Goal: Task Accomplishment & Management: Use online tool/utility

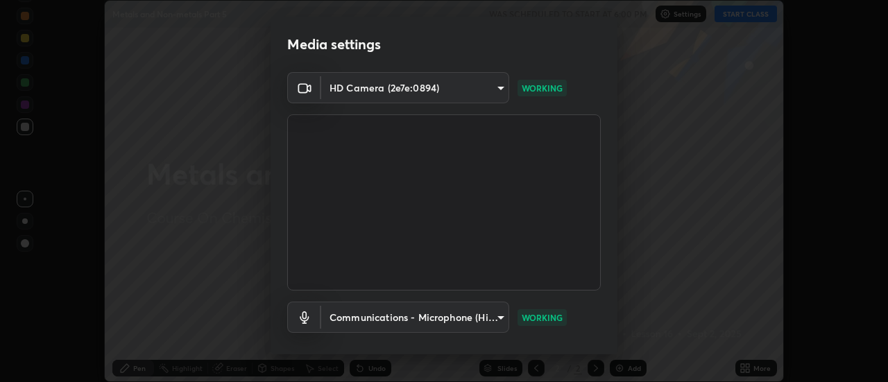
scroll to position [73, 0]
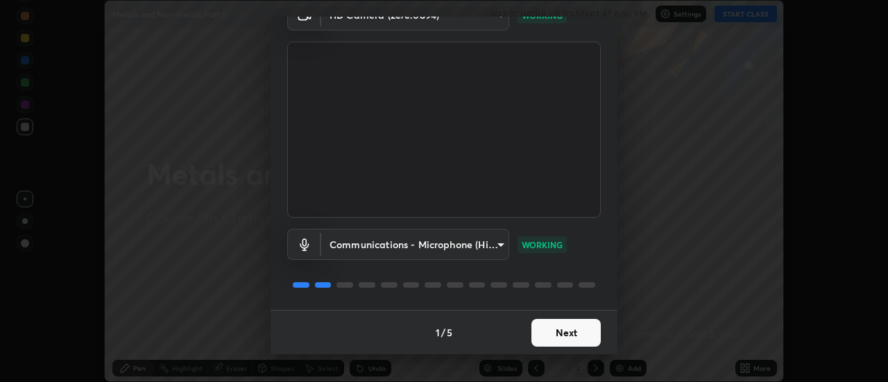
click at [574, 336] on button "Next" at bounding box center [566, 333] width 69 height 28
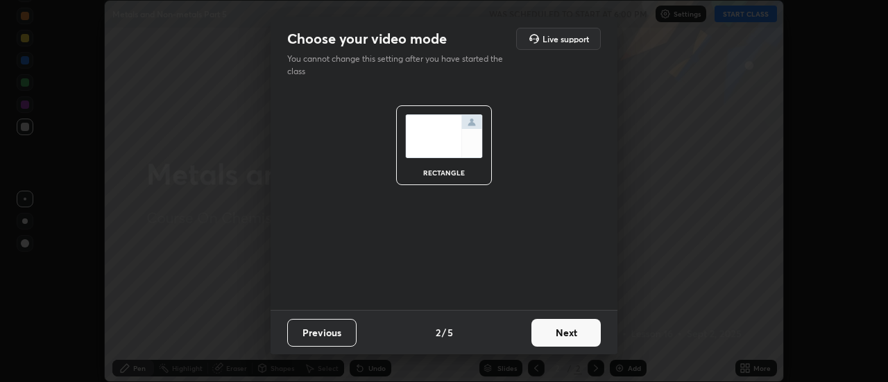
scroll to position [0, 0]
click at [571, 333] on button "Next" at bounding box center [566, 333] width 69 height 28
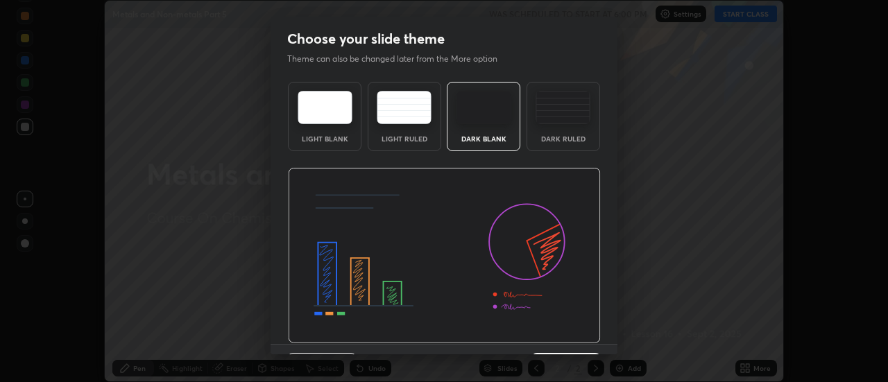
scroll to position [34, 0]
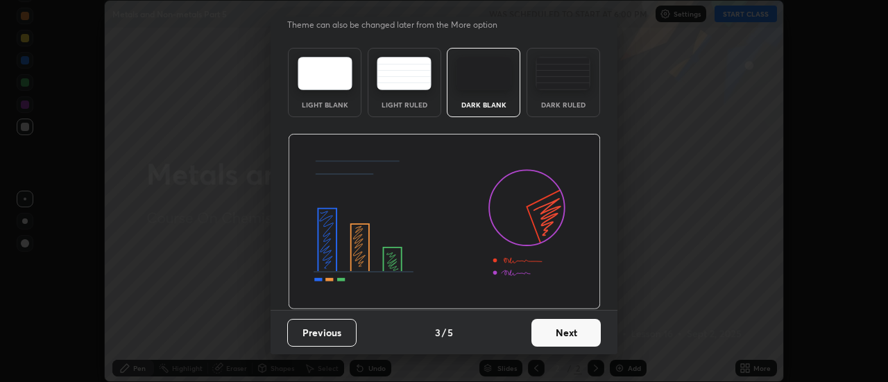
click at [575, 332] on button "Next" at bounding box center [566, 333] width 69 height 28
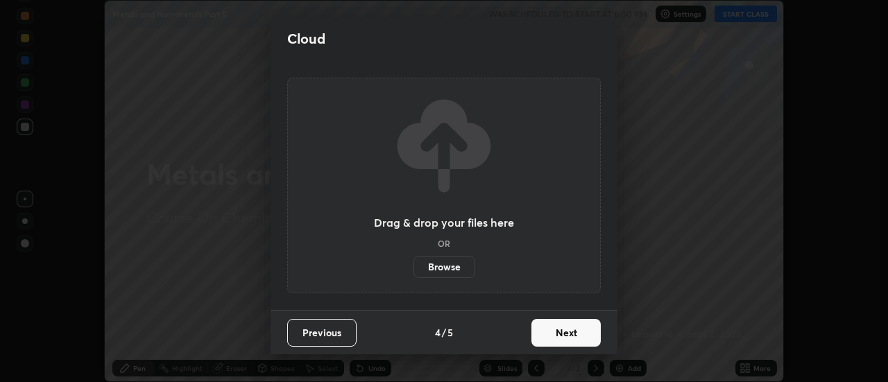
click at [577, 334] on button "Next" at bounding box center [566, 333] width 69 height 28
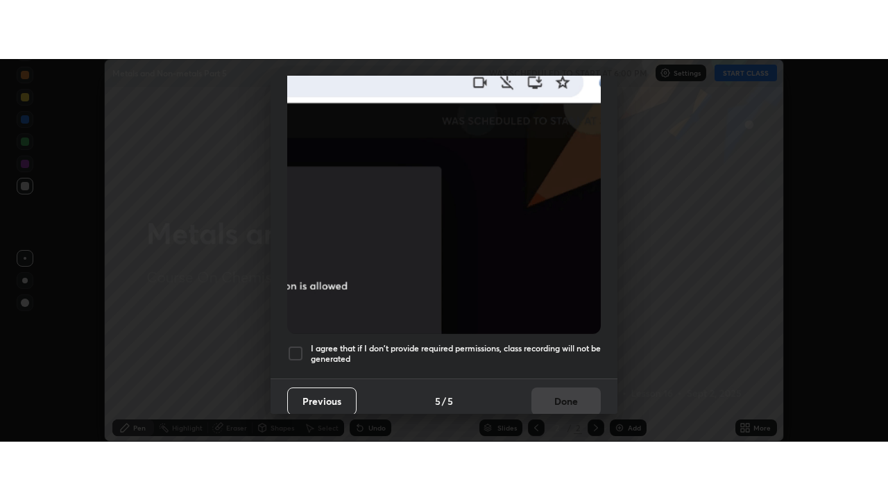
scroll to position [356, 0]
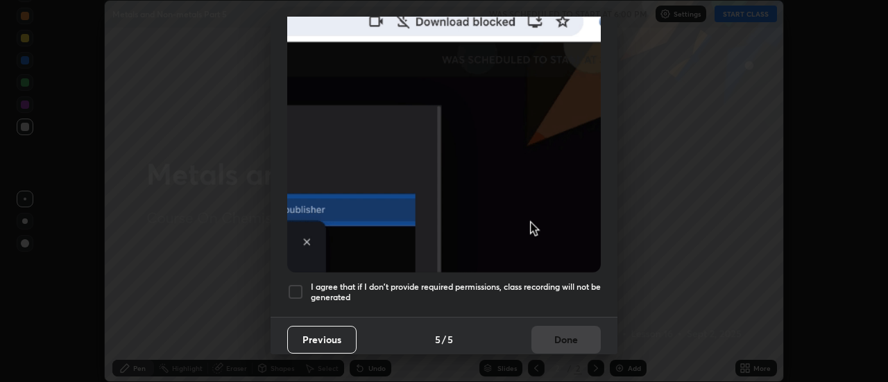
click at [293, 286] on div at bounding box center [295, 292] width 17 height 17
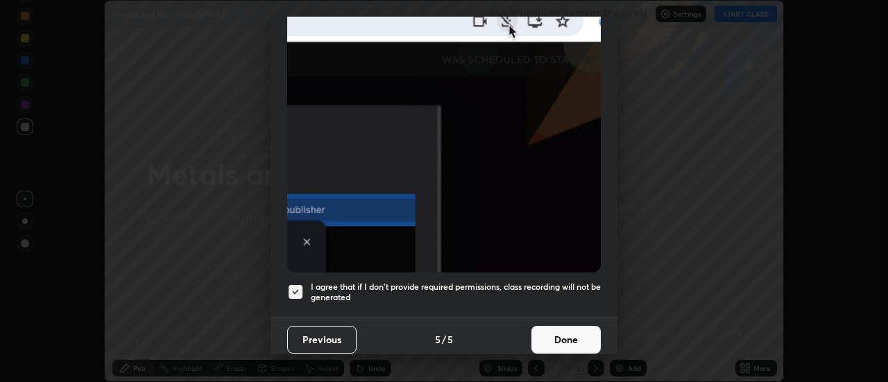
click at [554, 334] on button "Done" at bounding box center [566, 340] width 69 height 28
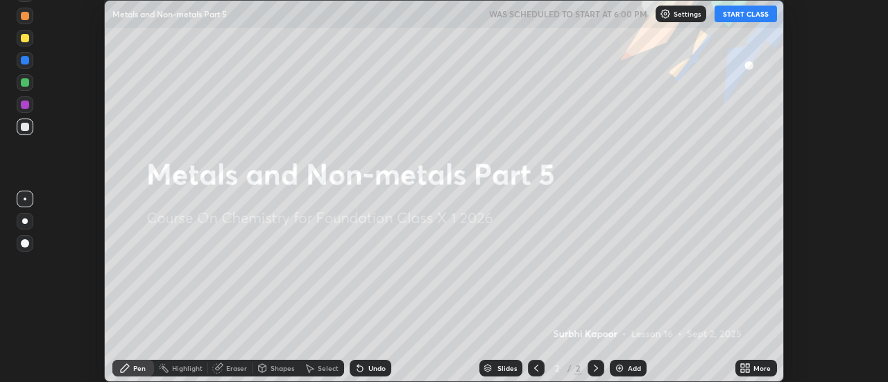
click at [749, 17] on button "START CLASS" at bounding box center [746, 14] width 62 height 17
click at [748, 371] on icon at bounding box center [748, 370] width 3 height 3
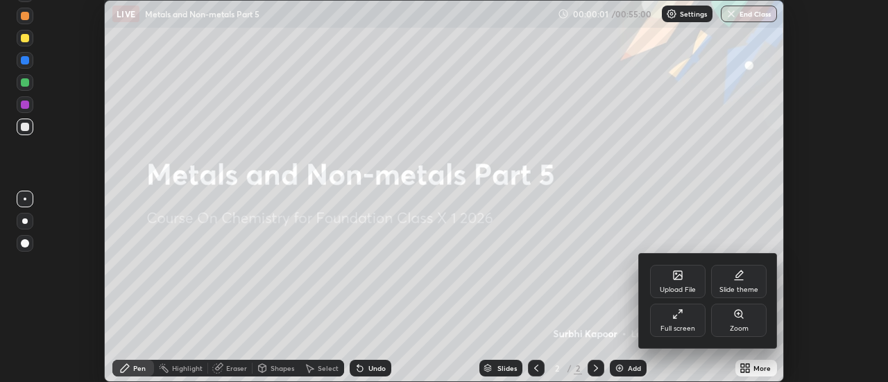
click at [689, 326] on div "Full screen" at bounding box center [678, 328] width 35 height 7
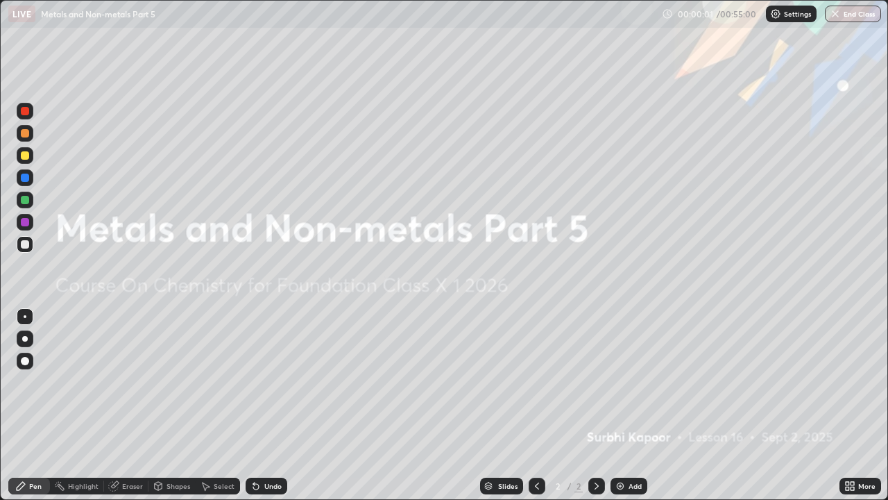
scroll to position [500, 888]
click at [631, 382] on div "Add" at bounding box center [629, 485] width 37 height 17
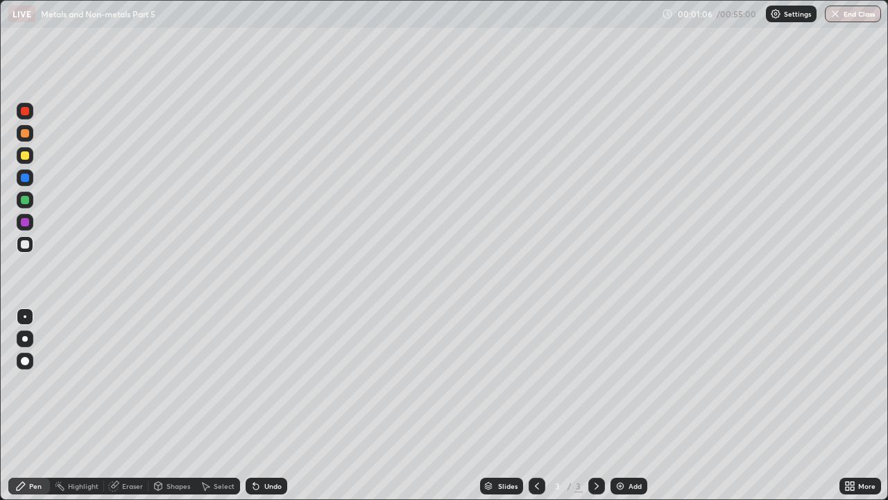
click at [135, 382] on div "Eraser" at bounding box center [126, 485] width 44 height 17
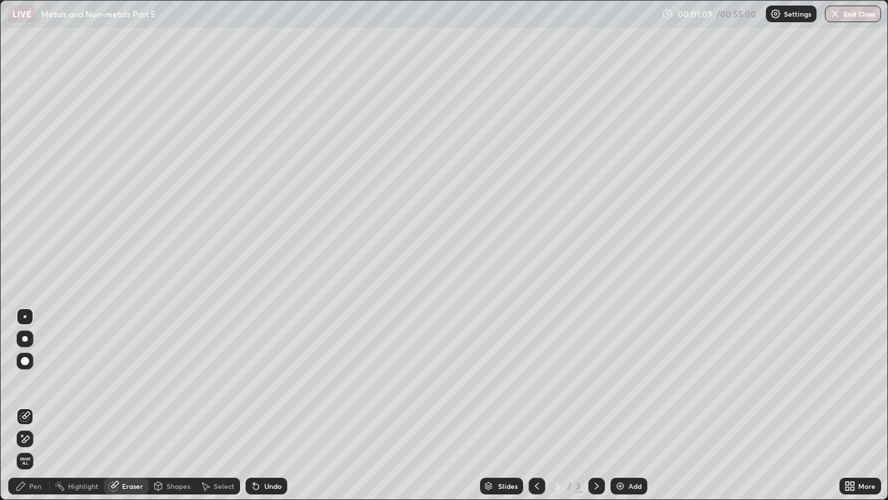
click at [37, 382] on div "Pen" at bounding box center [29, 485] width 42 height 17
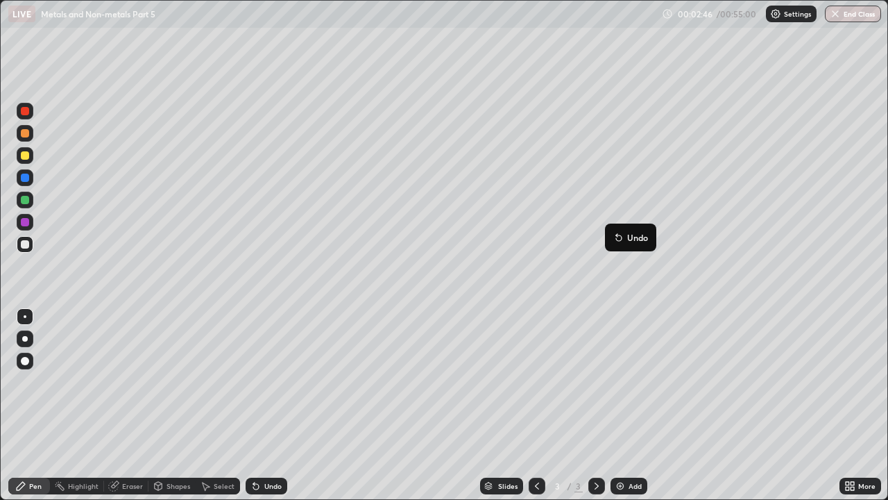
click at [611, 230] on button "Undo" at bounding box center [631, 237] width 40 height 17
click at [634, 382] on div "Add" at bounding box center [635, 485] width 13 height 7
click at [269, 382] on div "Undo" at bounding box center [272, 485] width 17 height 7
click at [275, 382] on div "Undo" at bounding box center [267, 485] width 42 height 17
click at [634, 382] on div "Add" at bounding box center [635, 485] width 13 height 7
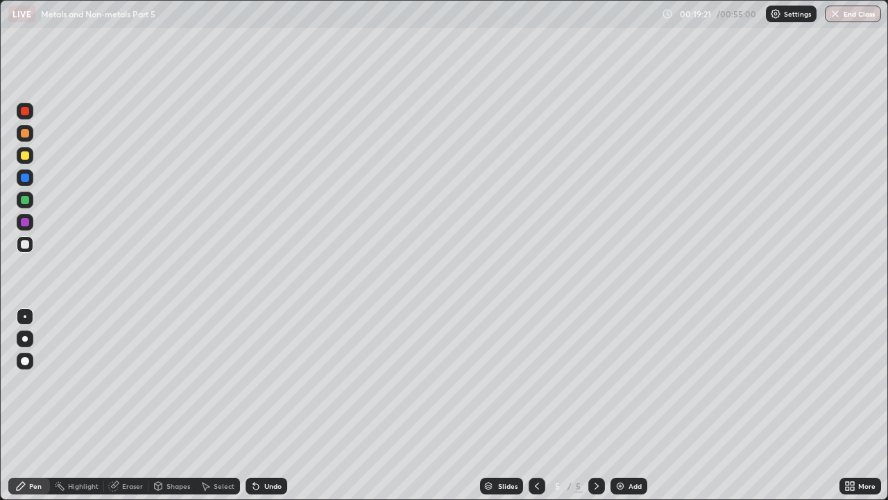
click at [637, 382] on div "Add" at bounding box center [635, 485] width 13 height 7
click at [539, 382] on icon at bounding box center [537, 485] width 11 height 11
click at [635, 382] on div "Add" at bounding box center [635, 485] width 13 height 7
click at [627, 382] on div "Add" at bounding box center [629, 485] width 37 height 17
click at [139, 382] on div "Eraser" at bounding box center [132, 485] width 21 height 7
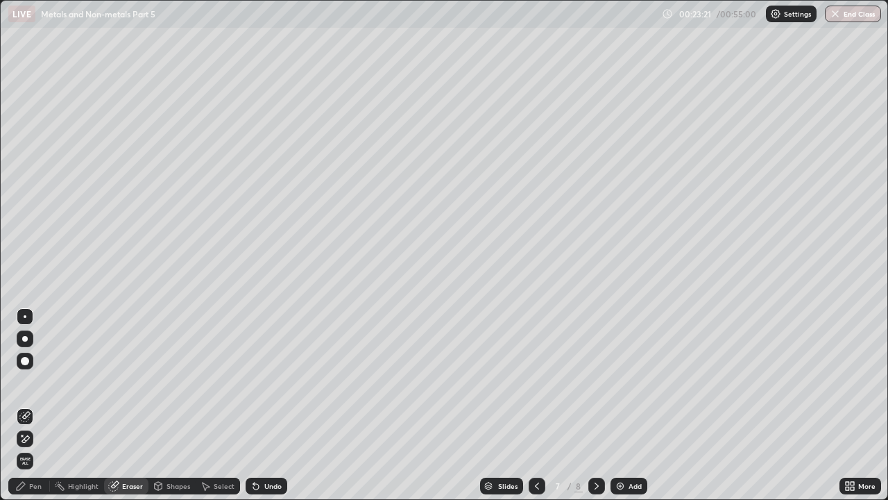
click at [35, 382] on div "Pen" at bounding box center [35, 485] width 12 height 7
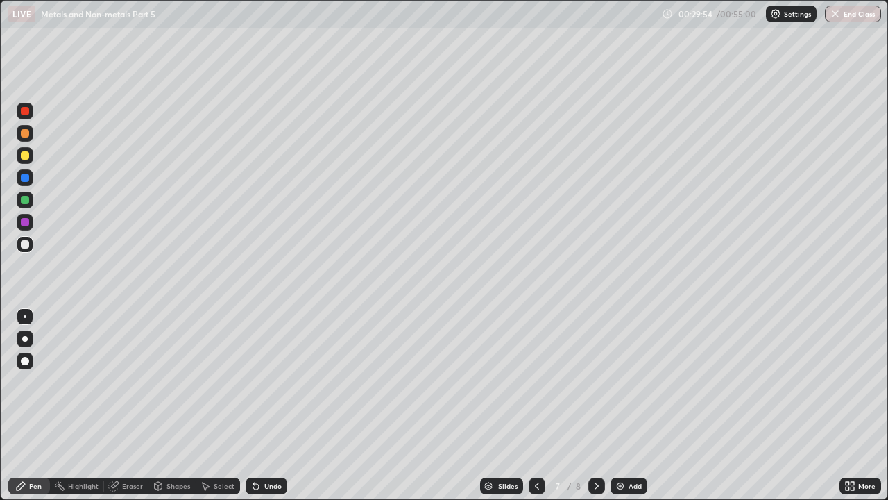
click at [635, 382] on div "Add" at bounding box center [635, 485] width 13 height 7
click at [130, 382] on div "Eraser" at bounding box center [126, 485] width 44 height 17
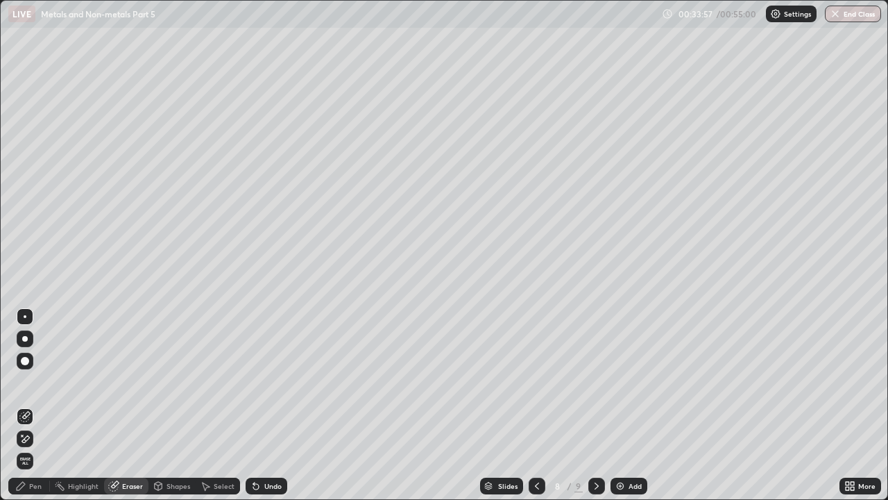
click at [34, 382] on div "Pen" at bounding box center [35, 485] width 12 height 7
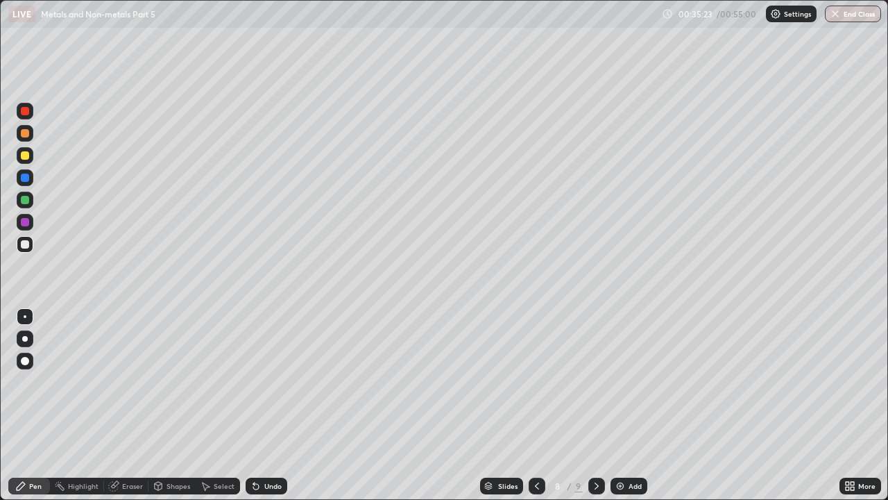
click at [628, 382] on div "Add" at bounding box center [629, 485] width 37 height 17
click at [271, 382] on div "Undo" at bounding box center [267, 485] width 42 height 17
click at [272, 382] on div "Undo" at bounding box center [267, 485] width 42 height 17
click at [274, 382] on div "Undo" at bounding box center [267, 485] width 42 height 17
click at [133, 382] on div "Eraser" at bounding box center [126, 485] width 44 height 17
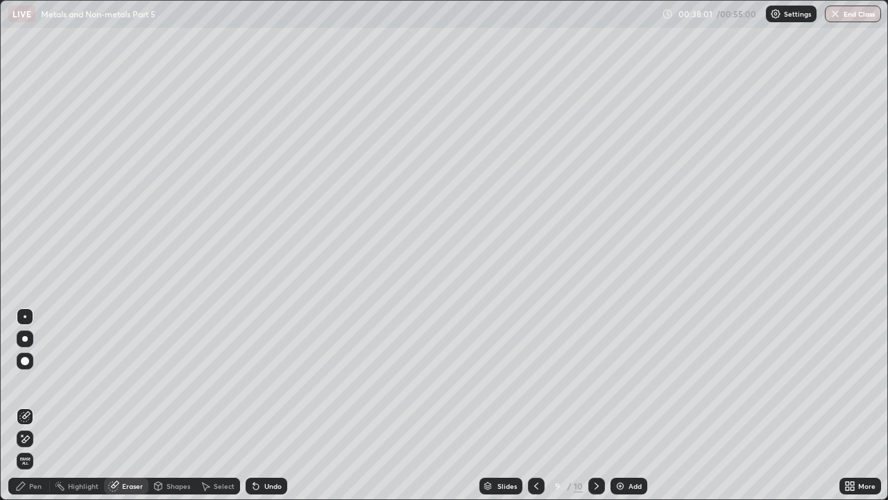
click at [35, 382] on div "Pen" at bounding box center [35, 485] width 12 height 7
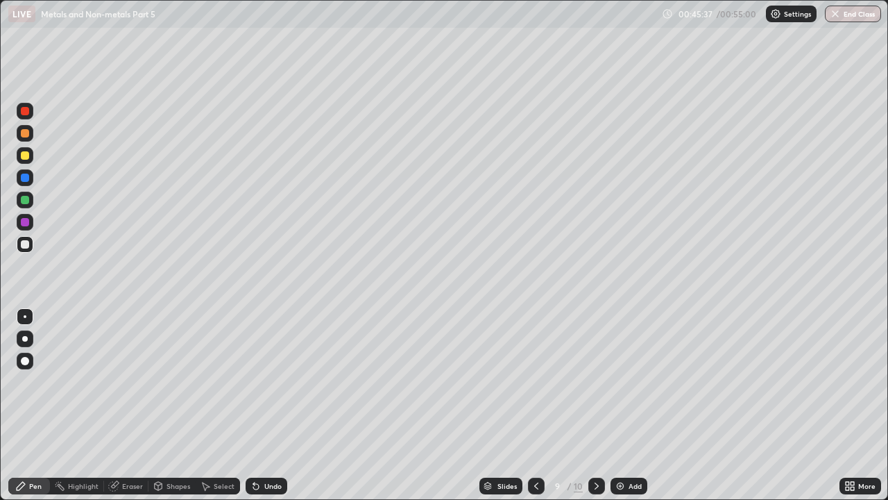
click at [633, 382] on div "Add" at bounding box center [635, 485] width 13 height 7
click at [127, 382] on div "Eraser" at bounding box center [126, 485] width 44 height 17
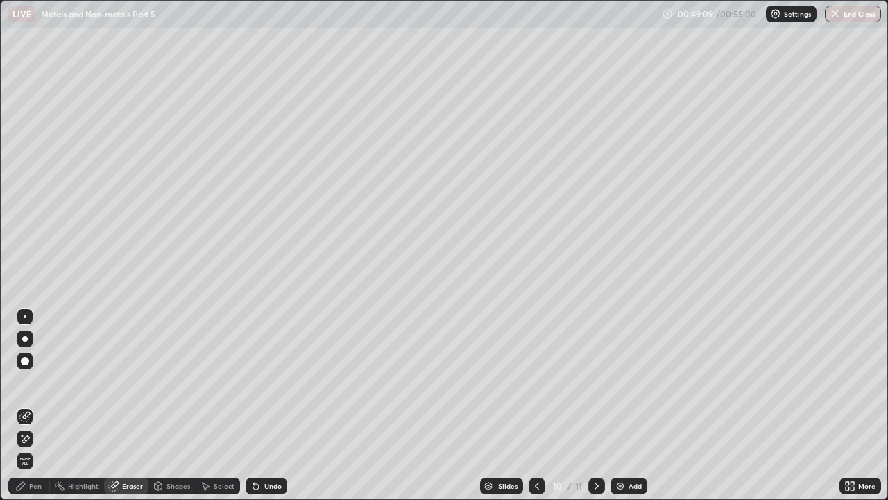
click at [40, 382] on div "Pen" at bounding box center [35, 485] width 12 height 7
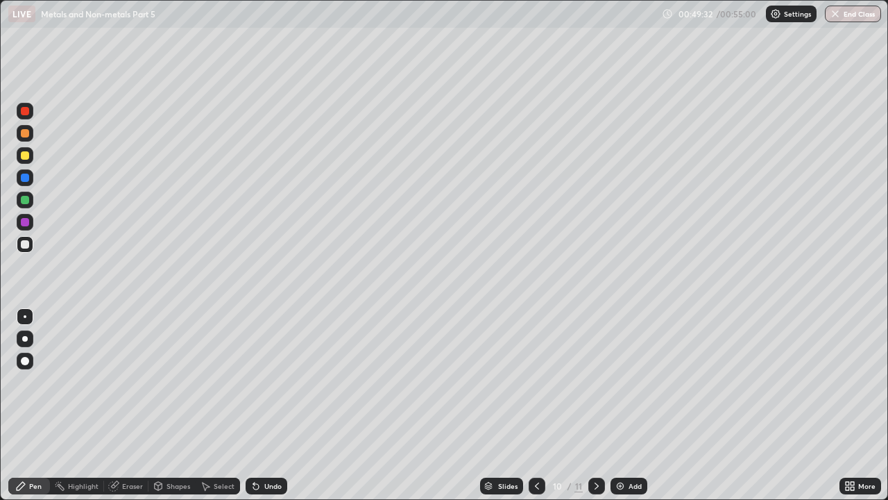
click at [269, 382] on div "Undo" at bounding box center [272, 485] width 17 height 7
click at [127, 382] on div "Eraser" at bounding box center [132, 485] width 21 height 7
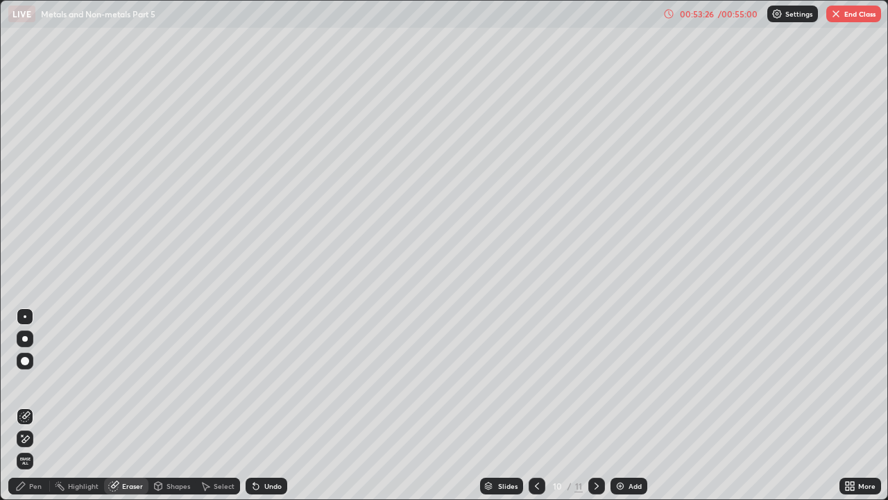
click at [37, 382] on div "Pen" at bounding box center [35, 485] width 12 height 7
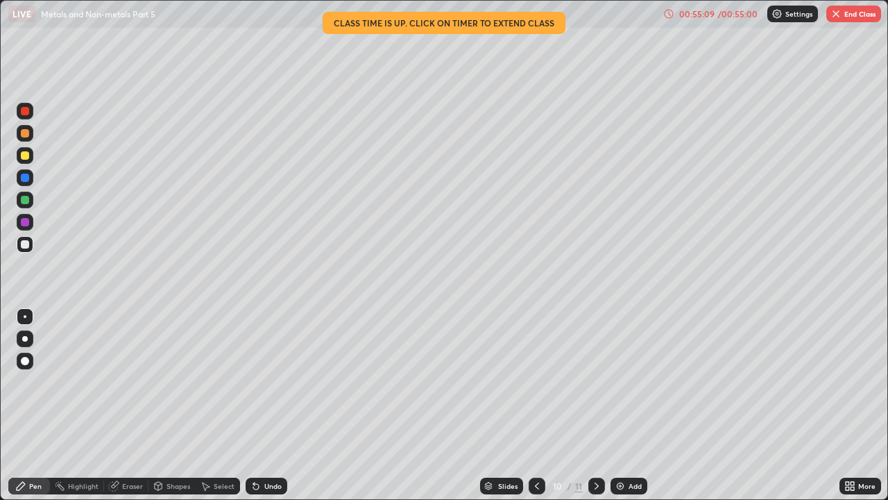
click at [854, 19] on button "End Class" at bounding box center [854, 14] width 55 height 17
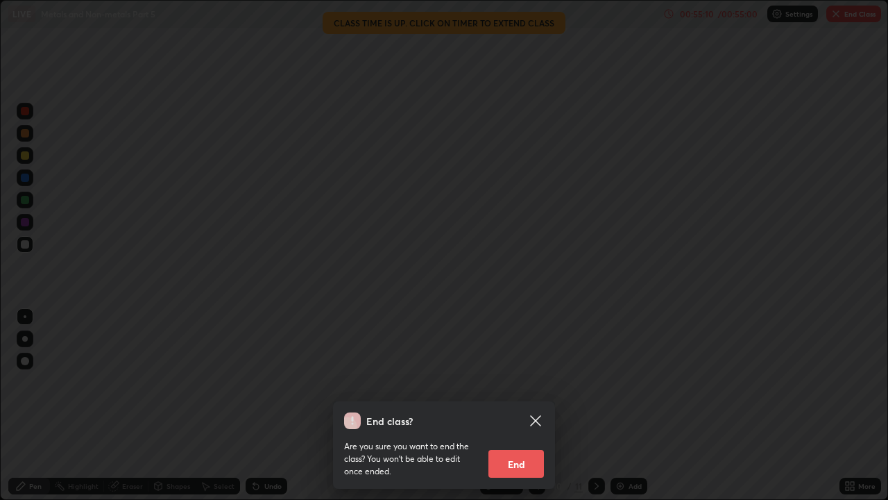
click at [541, 382] on button "End" at bounding box center [517, 464] width 56 height 28
